Goal: Task Accomplishment & Management: Use online tool/utility

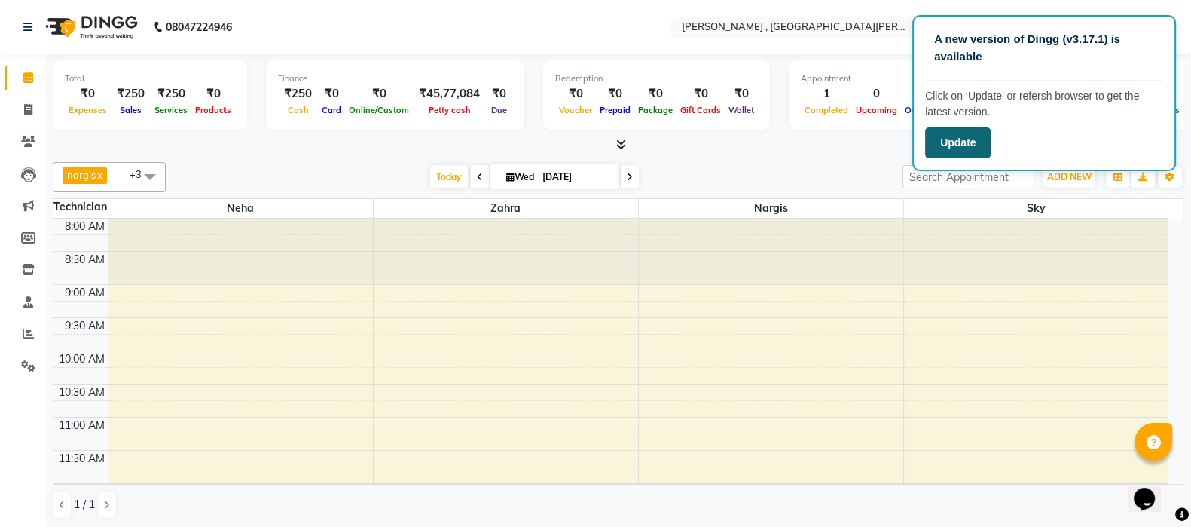
click at [980, 145] on button "Update" at bounding box center [958, 142] width 66 height 31
